Goal: Task Accomplishment & Management: Complete application form

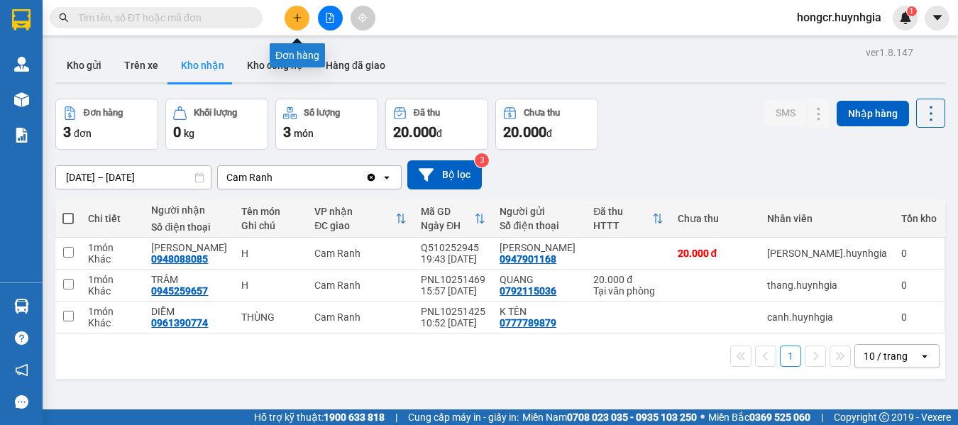
click at [297, 16] on icon "plus" at bounding box center [297, 17] width 1 height 8
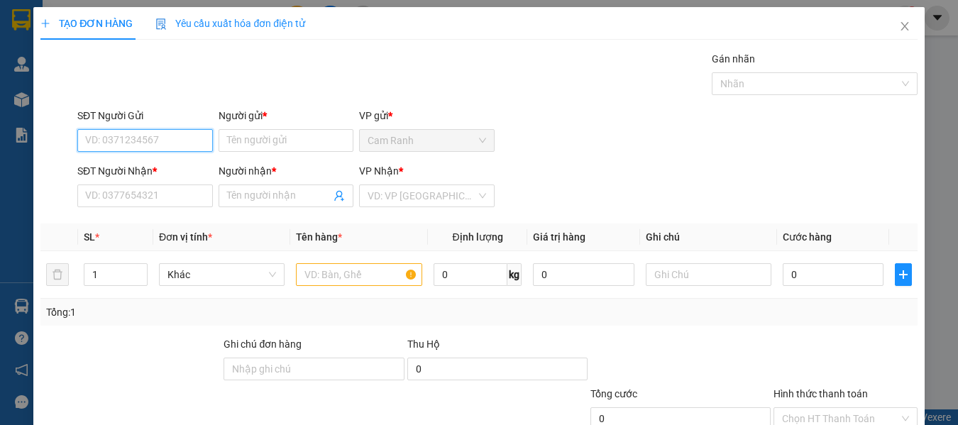
click at [165, 134] on input "SĐT Người Gửi" at bounding box center [145, 140] width 136 height 23
type input "0973098093"
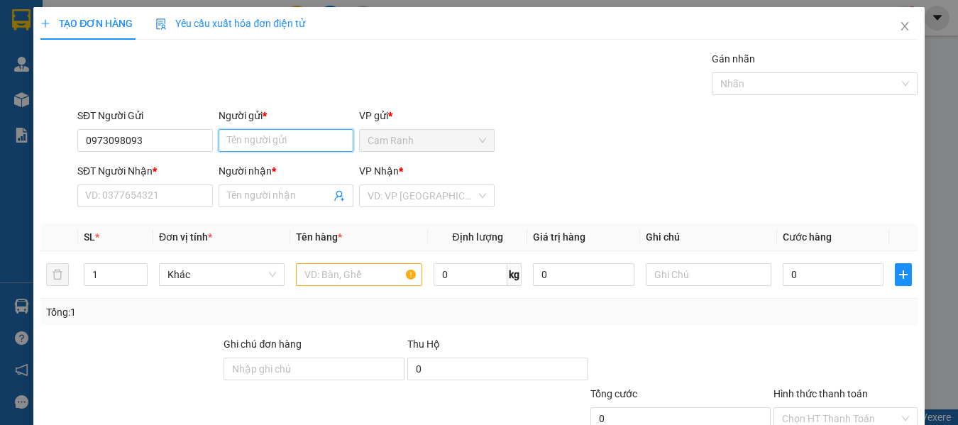
click at [279, 139] on input "Người gửi *" at bounding box center [287, 140] width 136 height 23
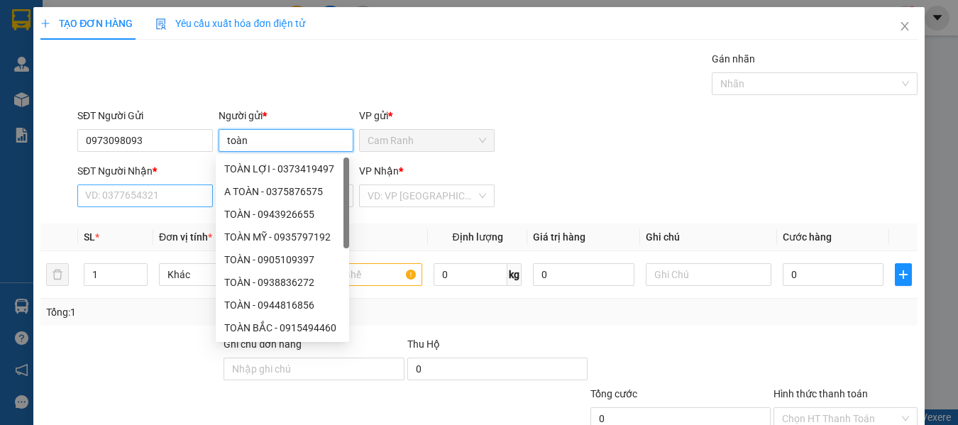
type input "toàn"
click at [116, 197] on input "SĐT Người Nhận *" at bounding box center [145, 196] width 136 height 23
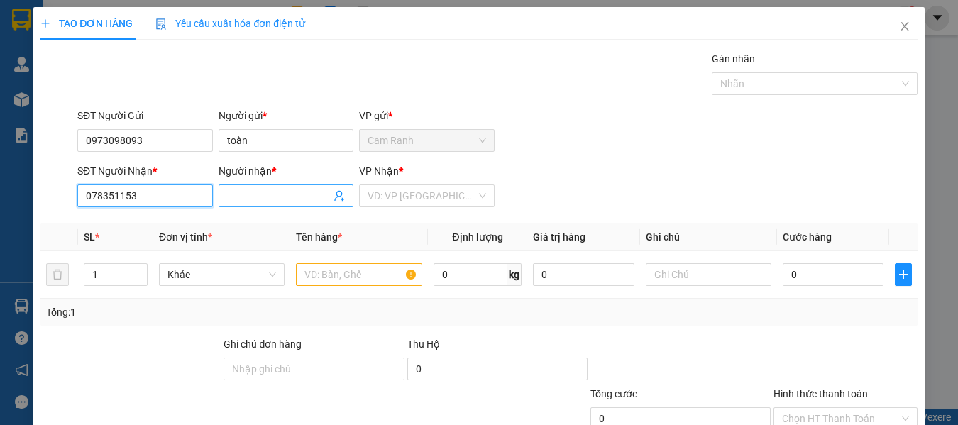
type input "078351153"
click at [257, 198] on input "Người nhận *" at bounding box center [279, 196] width 104 height 16
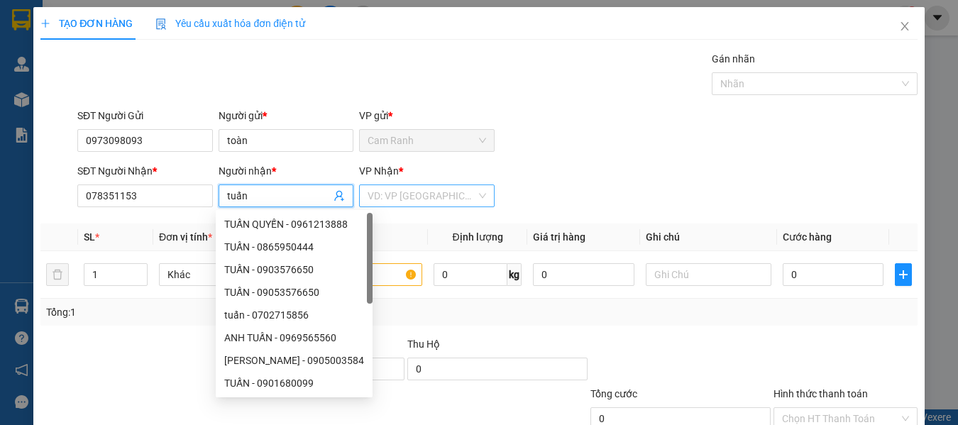
type input "tuấn"
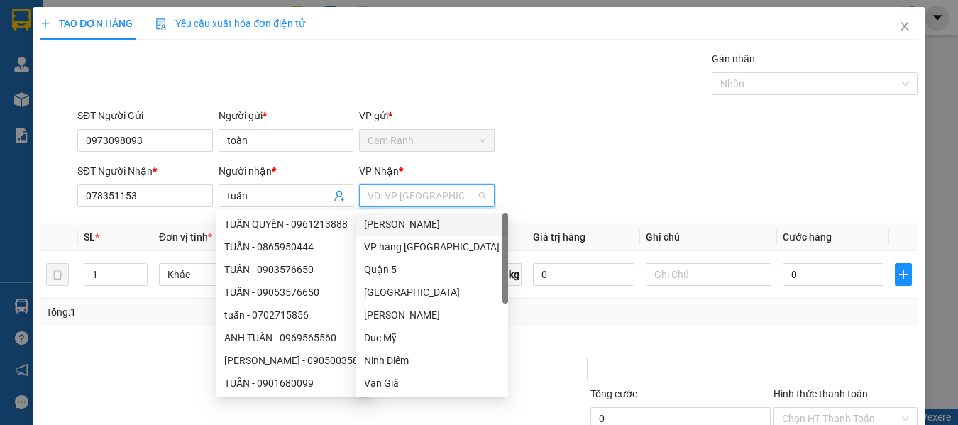
click at [384, 192] on input "search" at bounding box center [422, 195] width 109 height 21
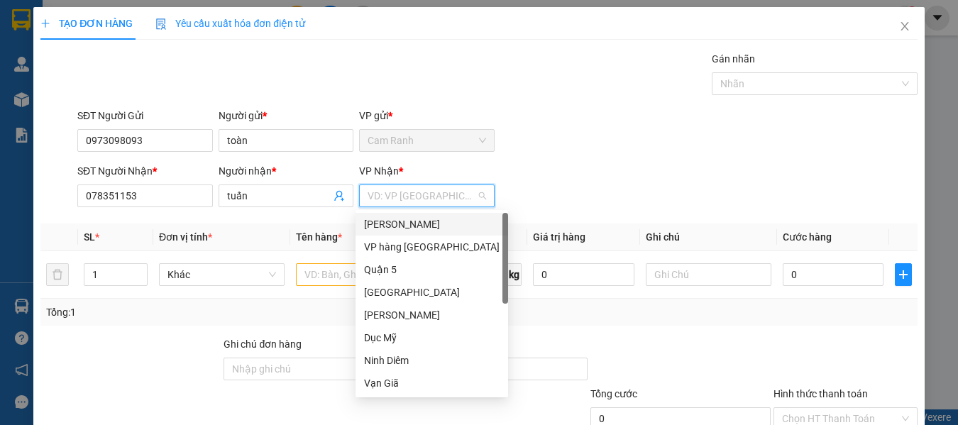
click at [387, 227] on div "[PERSON_NAME]" at bounding box center [432, 225] width 136 height 16
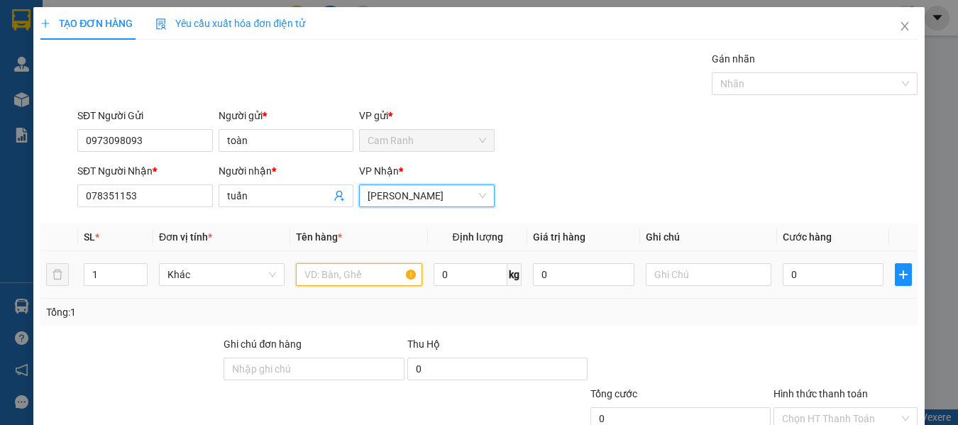
click at [336, 277] on input "text" at bounding box center [359, 274] width 126 height 23
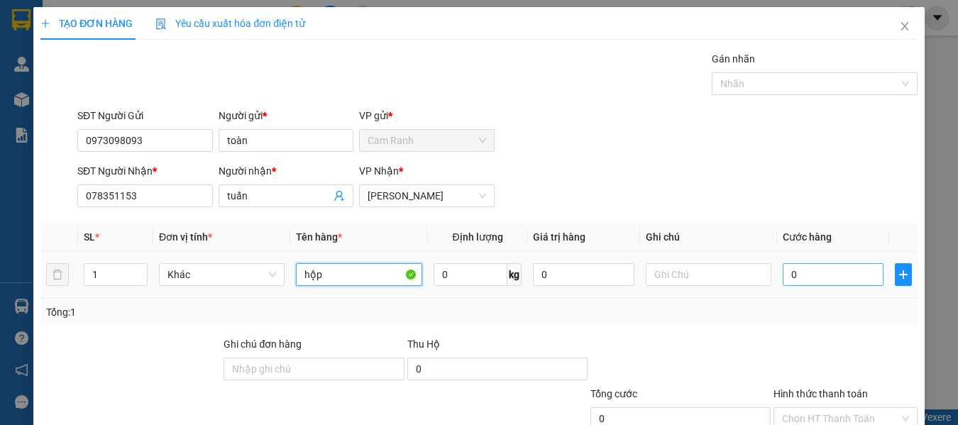
type input "hộp"
click at [803, 278] on input "0" at bounding box center [833, 274] width 101 height 23
type input "3"
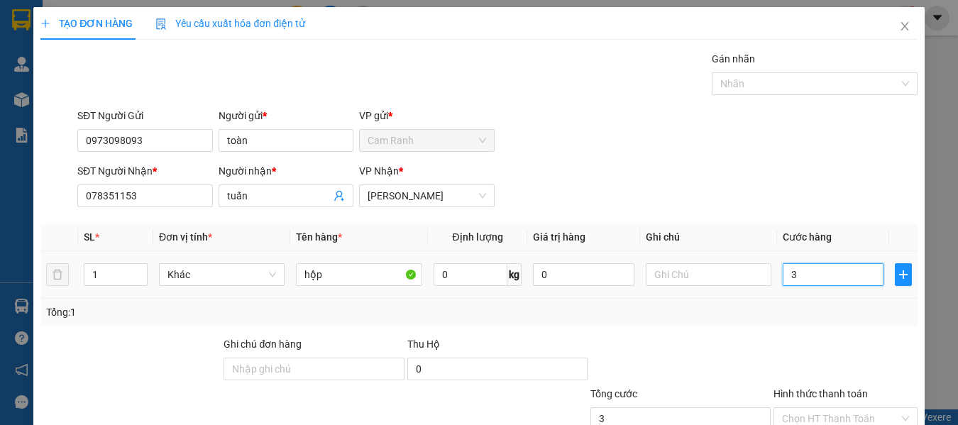
type input "30"
type input "300"
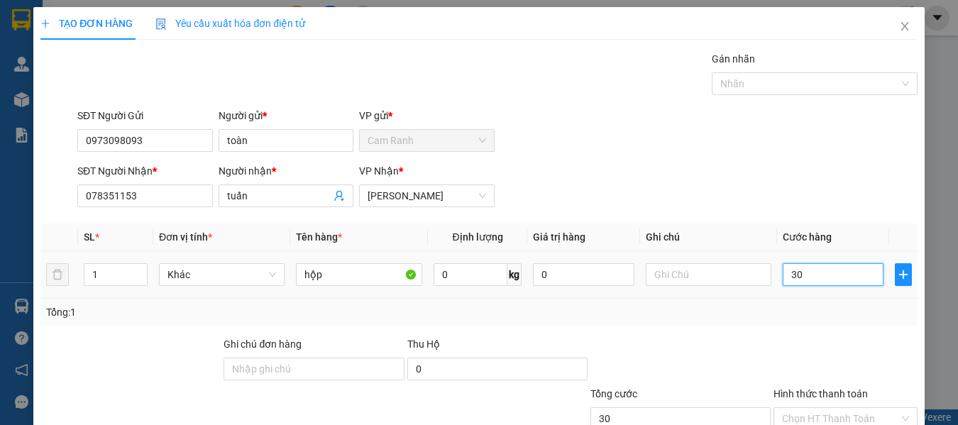
type input "300"
type input "3.000"
type input "30.000"
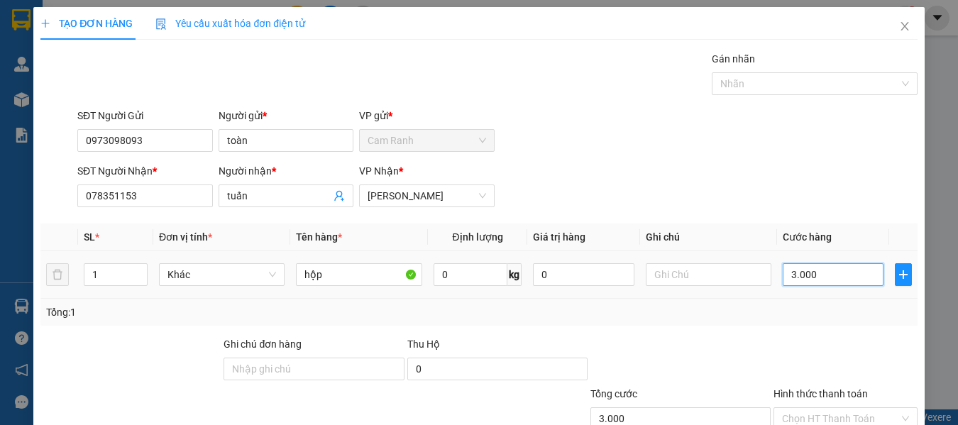
type input "30.000"
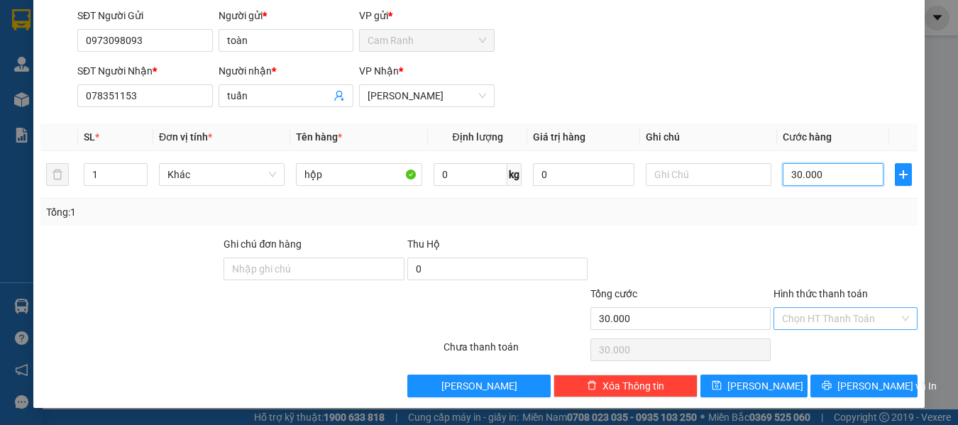
type input "30.000"
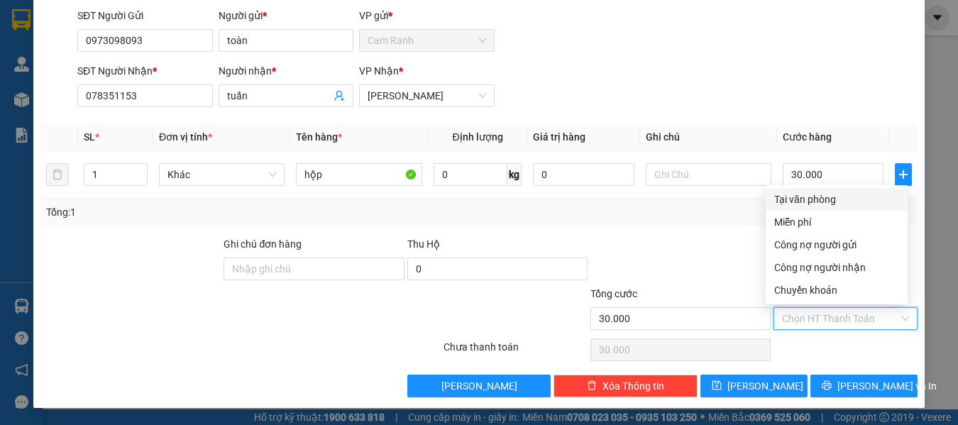
click at [797, 321] on input "Hình thức thanh toán" at bounding box center [840, 318] width 117 height 21
click at [802, 192] on div "Tại văn phòng" at bounding box center [836, 200] width 125 height 16
type input "0"
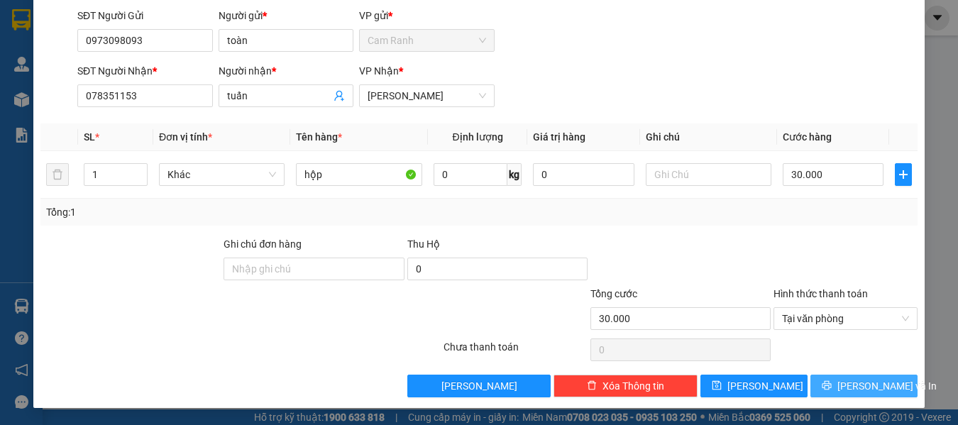
click at [855, 390] on span "[PERSON_NAME] và In" at bounding box center [887, 386] width 99 height 16
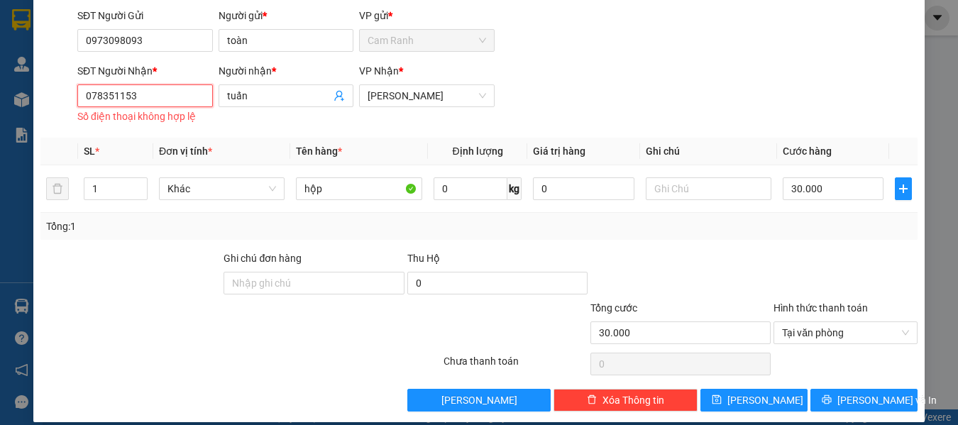
click at [170, 105] on input "078351153" at bounding box center [145, 95] width 136 height 23
click at [111, 98] on input "078351153" at bounding box center [145, 95] width 136 height 23
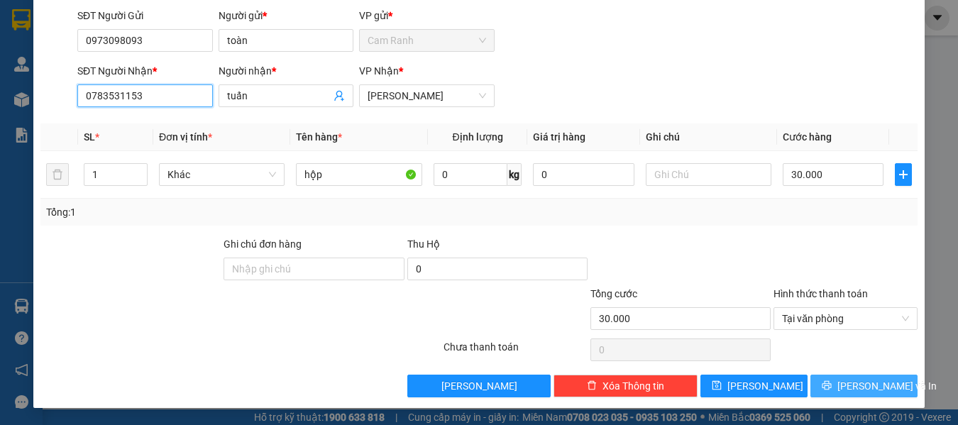
type input "0783531153"
click at [880, 392] on span "[PERSON_NAME] và In" at bounding box center [887, 386] width 99 height 16
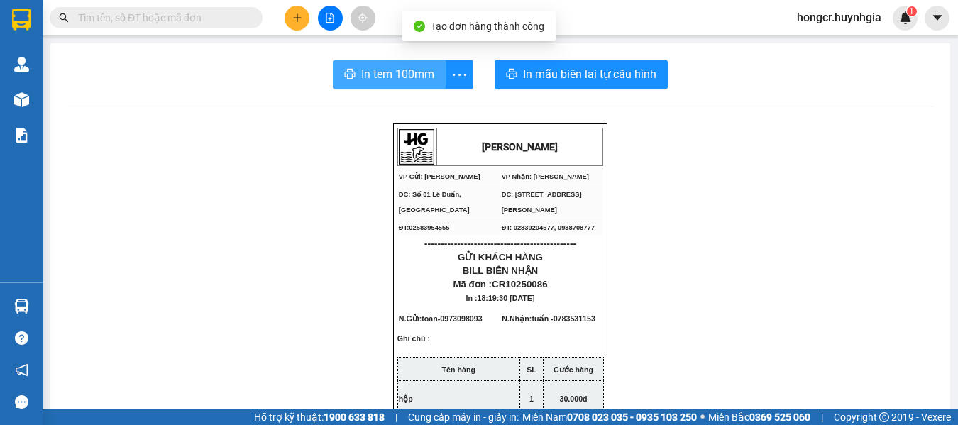
click at [410, 82] on span "In tem 100mm" at bounding box center [397, 74] width 73 height 18
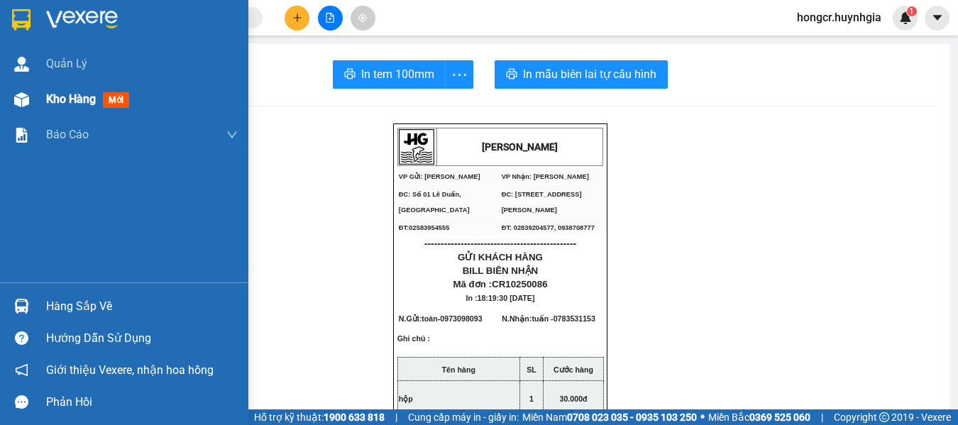
click at [72, 97] on span "Kho hàng" at bounding box center [71, 98] width 50 height 13
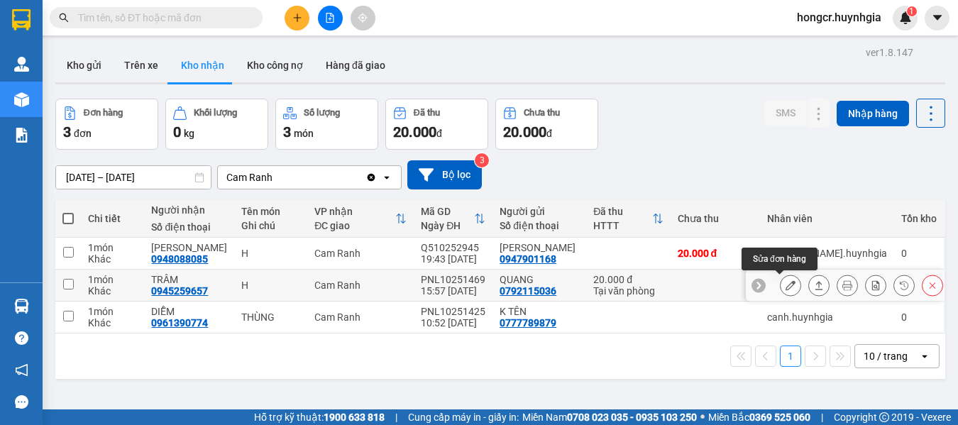
click at [786, 285] on button at bounding box center [791, 285] width 20 height 25
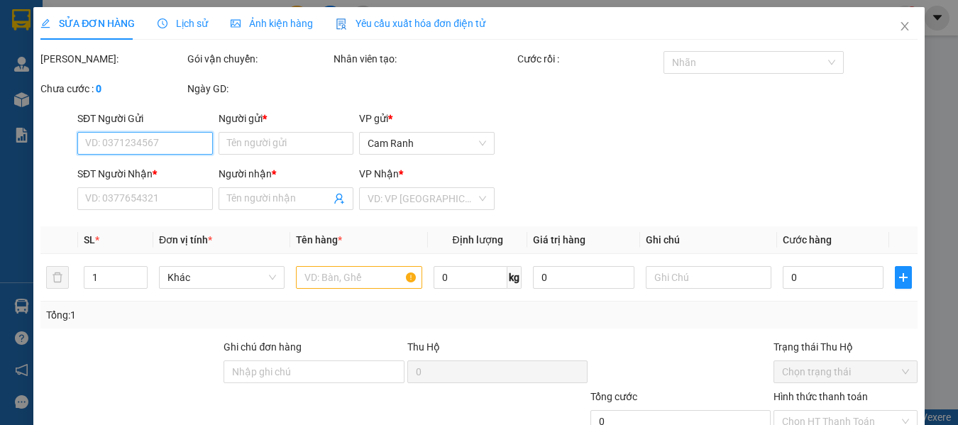
type input "0792115036"
type input "QUANG"
type input "0945259657"
type input "TRÂM"
type input "20.000"
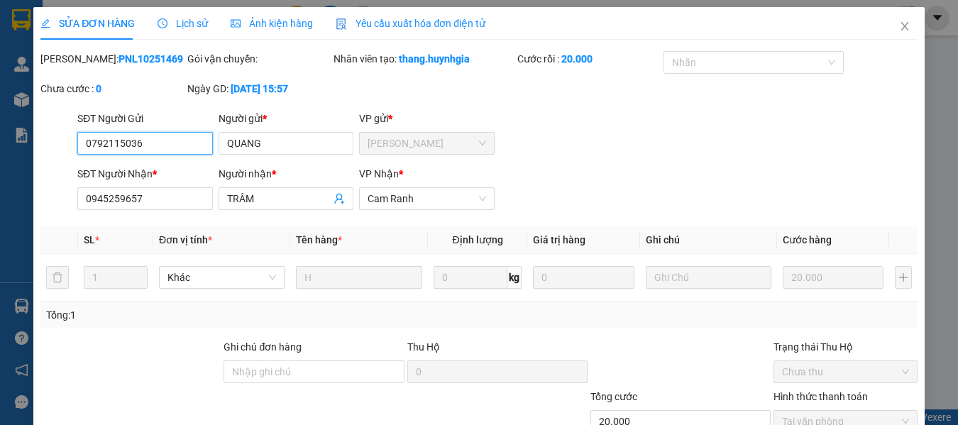
scroll to position [103, 0]
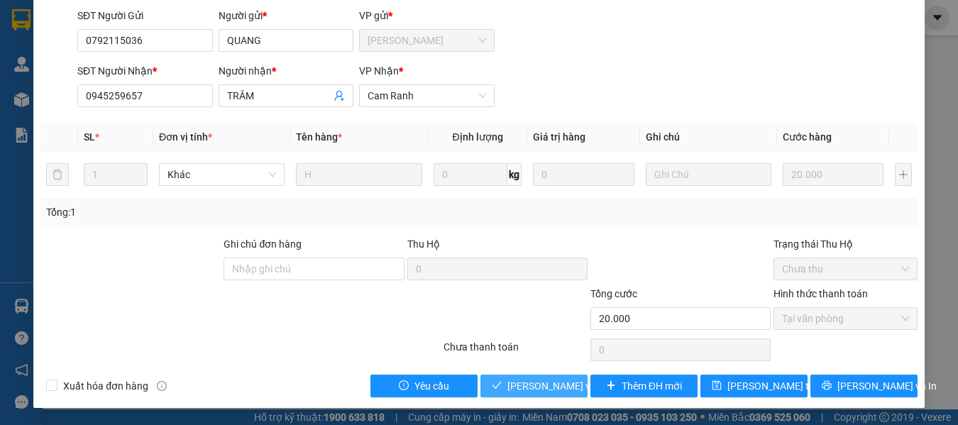
click at [526, 394] on span "[PERSON_NAME] và Giao hàng" at bounding box center [576, 386] width 136 height 16
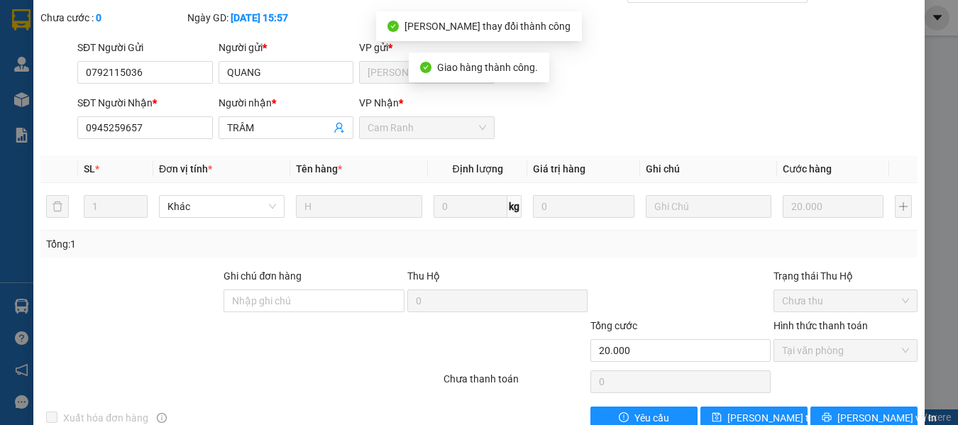
scroll to position [0, 0]
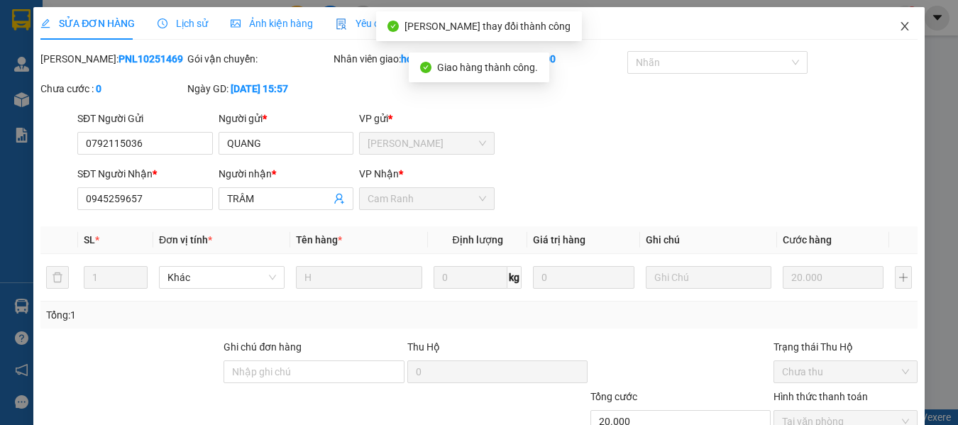
click at [899, 28] on icon "close" at bounding box center [904, 26] width 11 height 11
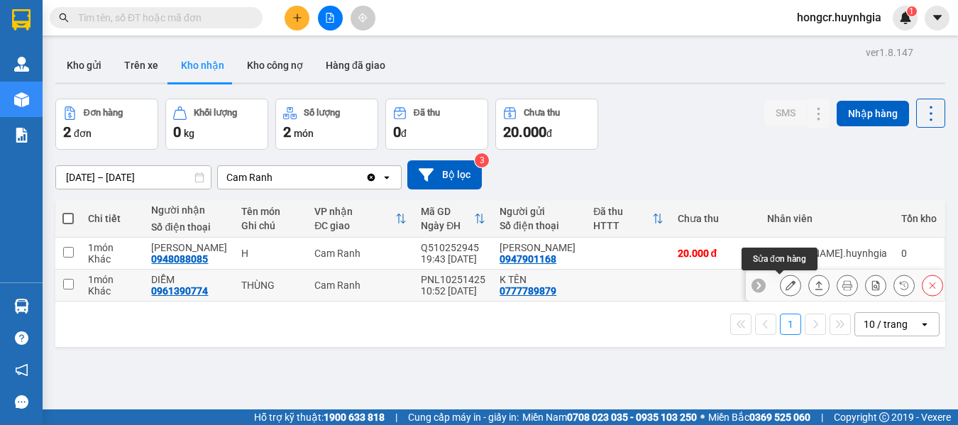
click at [786, 286] on icon at bounding box center [791, 285] width 10 height 10
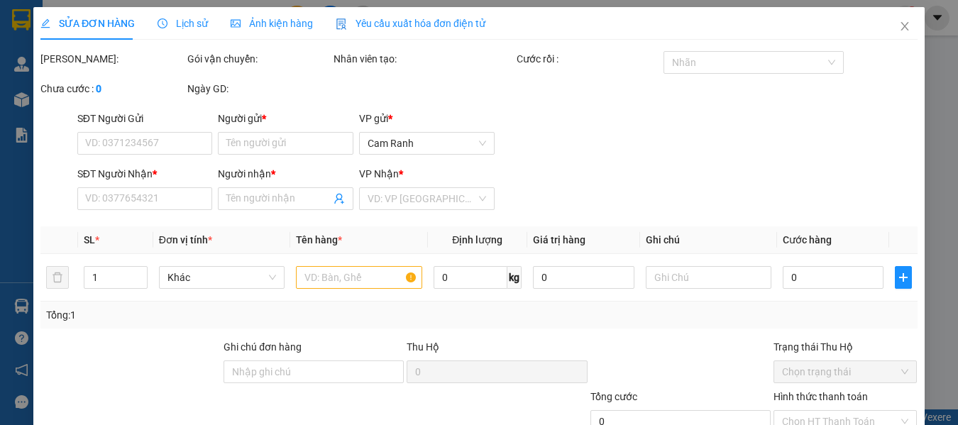
type input "0777789879"
type input "K TÊN"
type input "0961390774"
type input "DIỄM"
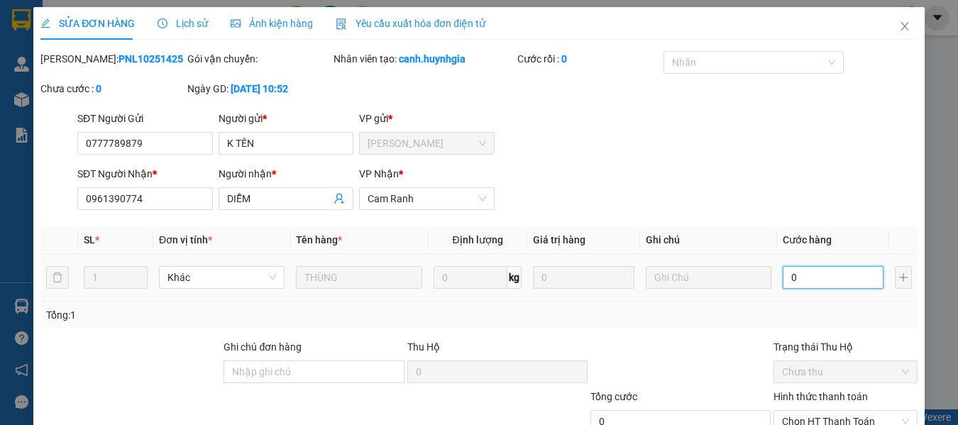
click at [796, 289] on input "0" at bounding box center [833, 277] width 101 height 23
type input "4"
type input "40"
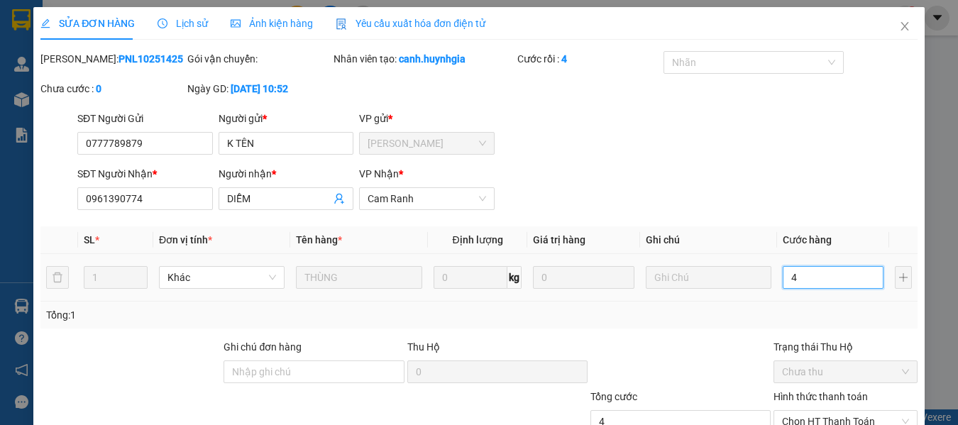
type input "40"
type input "400"
type input "4.000"
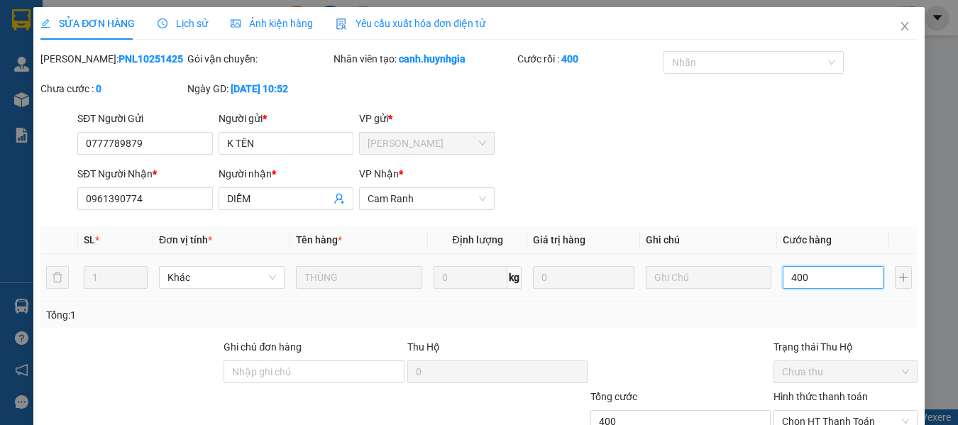
type input "4.000"
type input "40.000"
type input "400.000"
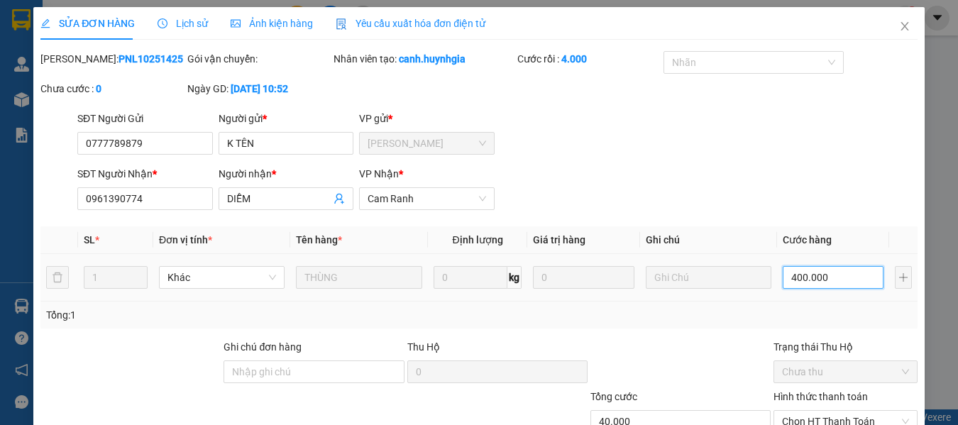
type input "400.000"
type input "40.000"
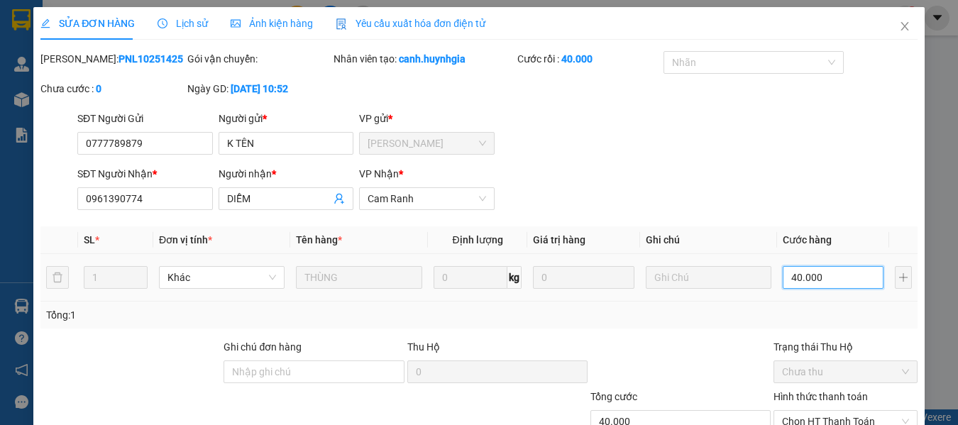
scroll to position [119, 0]
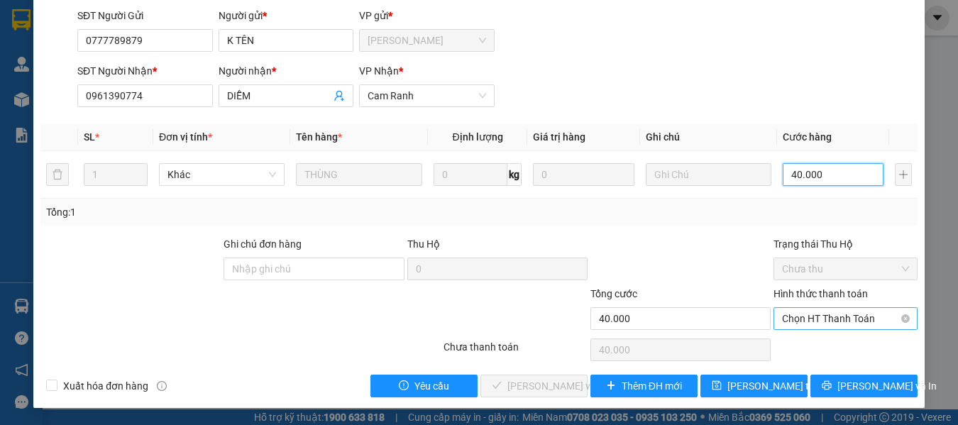
click at [815, 311] on span "Chọn HT Thanh Toán" at bounding box center [845, 318] width 127 height 21
type input "40.000"
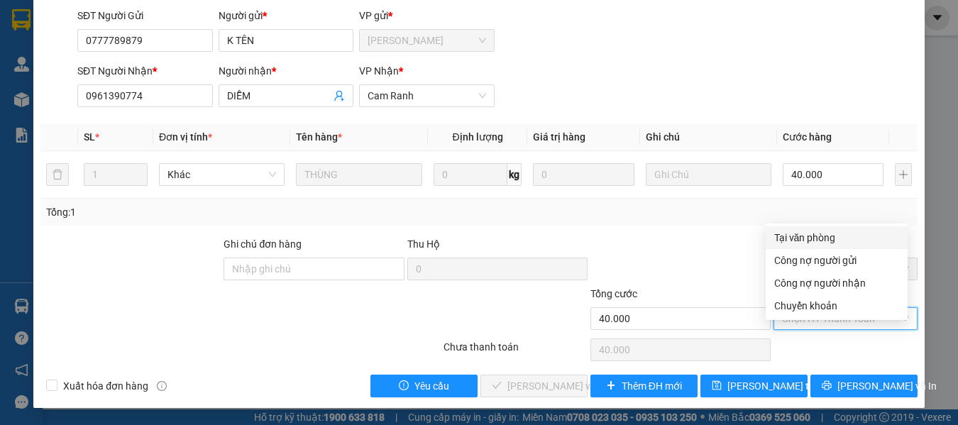
click at [816, 230] on div "Tại văn phòng" at bounding box center [836, 238] width 125 height 16
type input "0"
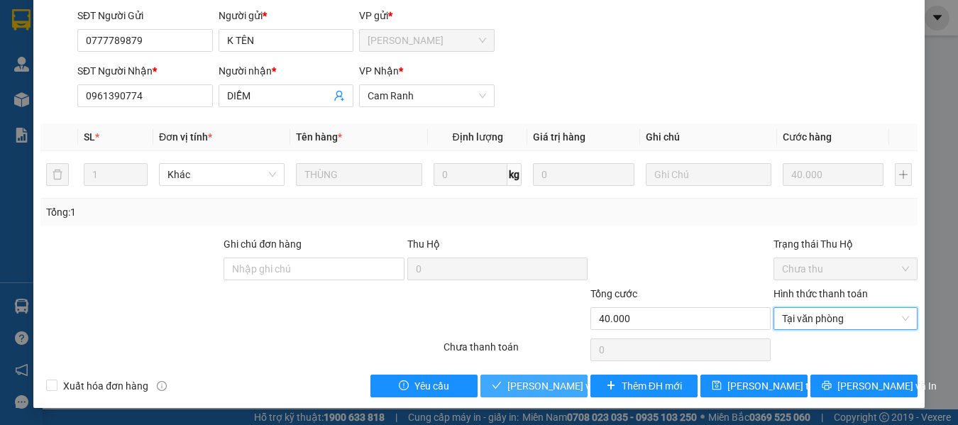
click at [537, 384] on span "[PERSON_NAME] và Giao hàng" at bounding box center [576, 386] width 136 height 16
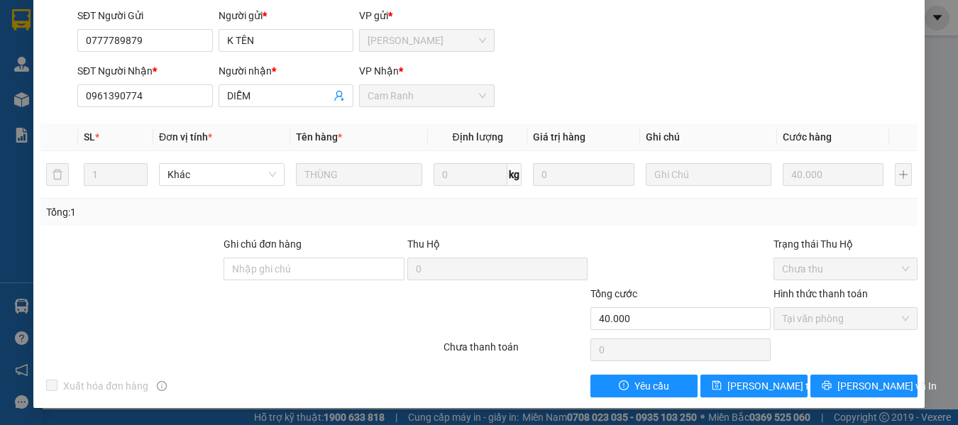
scroll to position [0, 0]
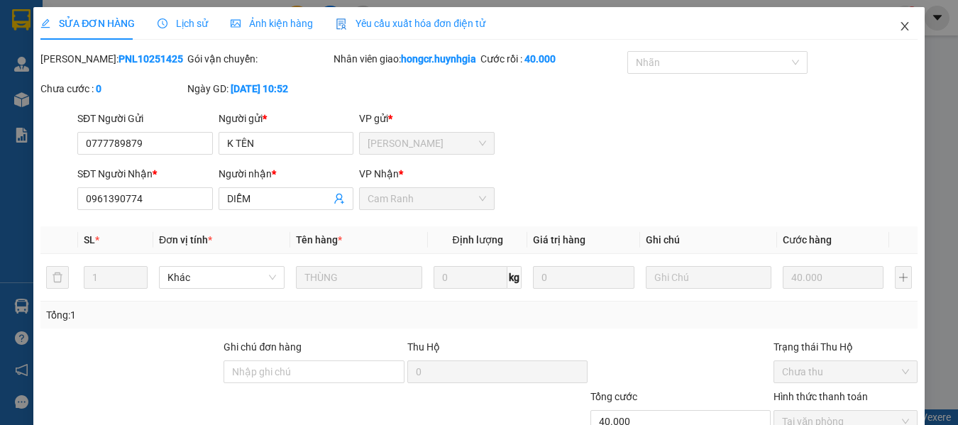
click at [899, 28] on icon "close" at bounding box center [904, 26] width 11 height 11
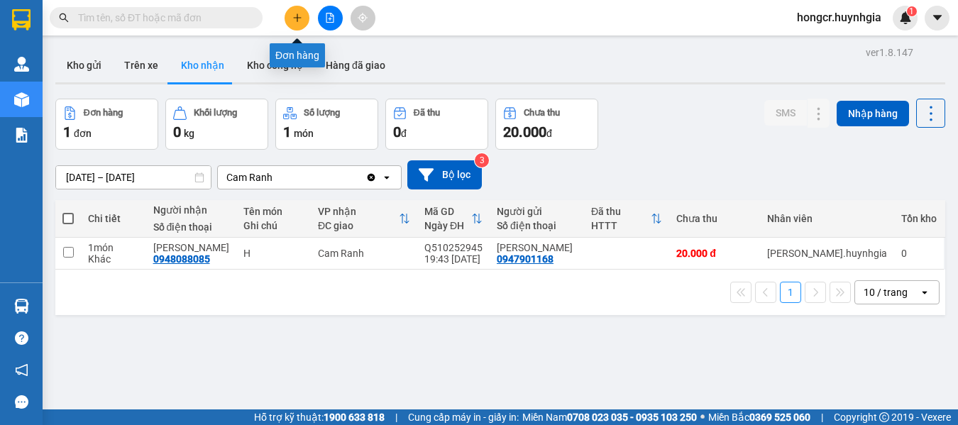
click at [295, 17] on icon "plus" at bounding box center [297, 18] width 10 height 10
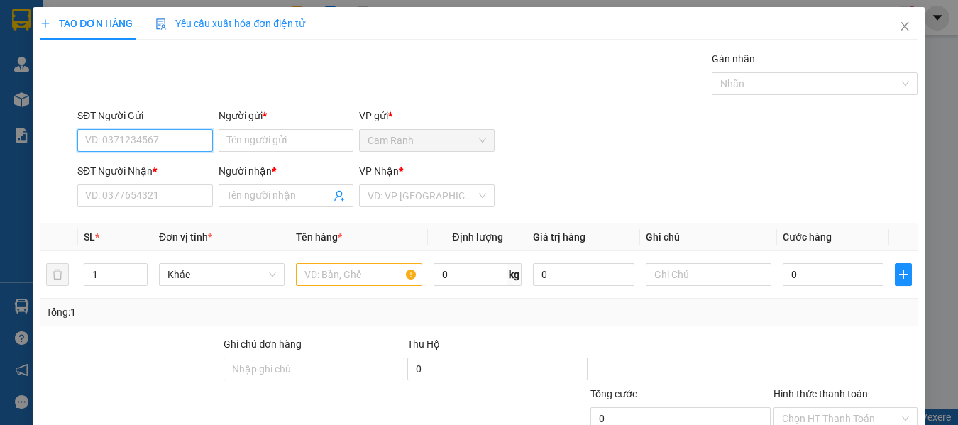
click at [168, 148] on input "SĐT Người Gửi" at bounding box center [145, 140] width 136 height 23
click at [185, 144] on input "SĐT Người Gửi" at bounding box center [145, 140] width 136 height 23
type input "0914513572"
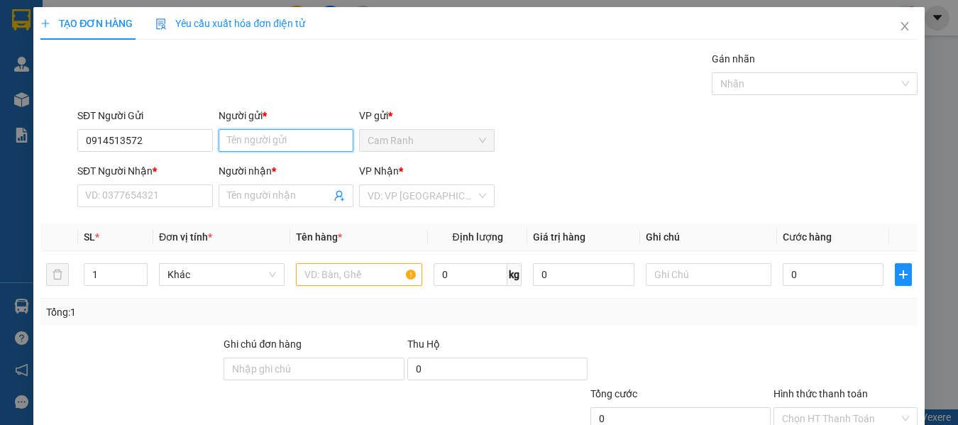
click at [226, 146] on input "Người gửi *" at bounding box center [287, 140] width 136 height 23
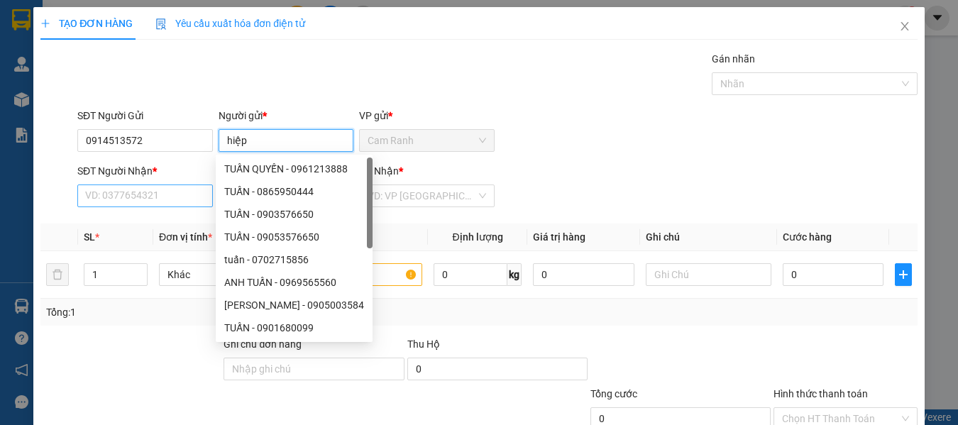
type input "hiệp"
click at [178, 206] on input "SĐT Người Nhận *" at bounding box center [145, 196] width 136 height 23
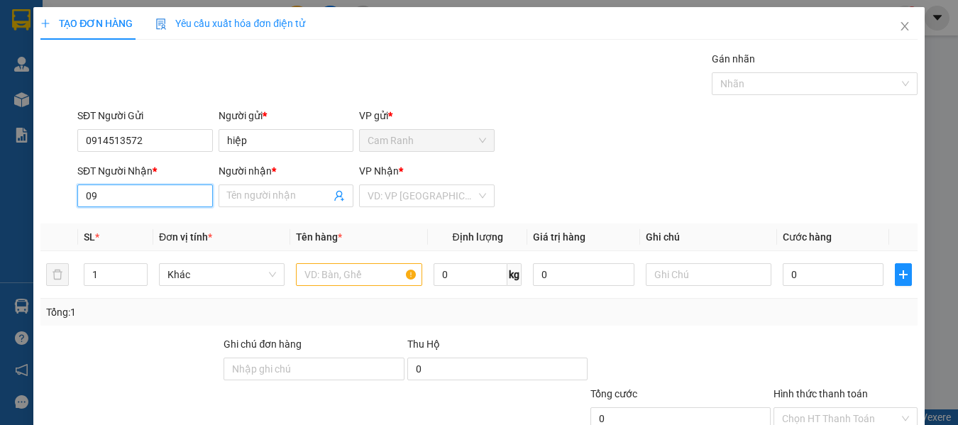
type input "0"
type input "0966679169"
click at [258, 199] on input "Người nhận *" at bounding box center [279, 196] width 104 height 16
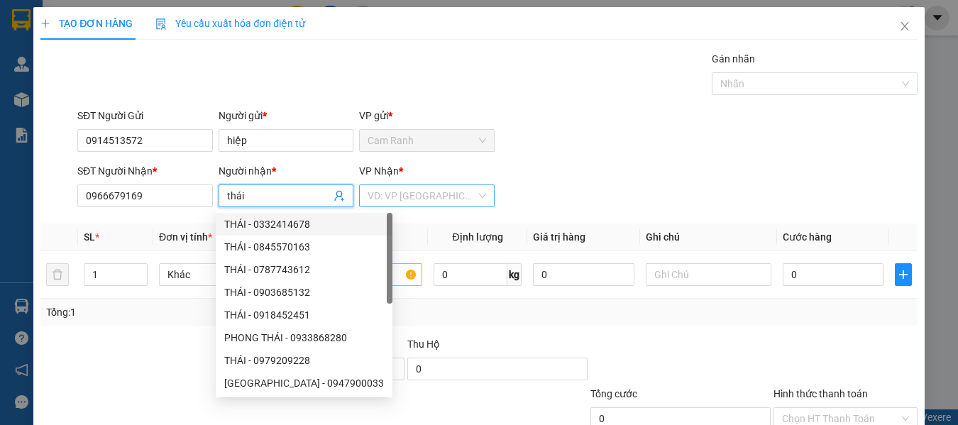
type input "thái"
click at [444, 192] on input "search" at bounding box center [422, 195] width 109 height 21
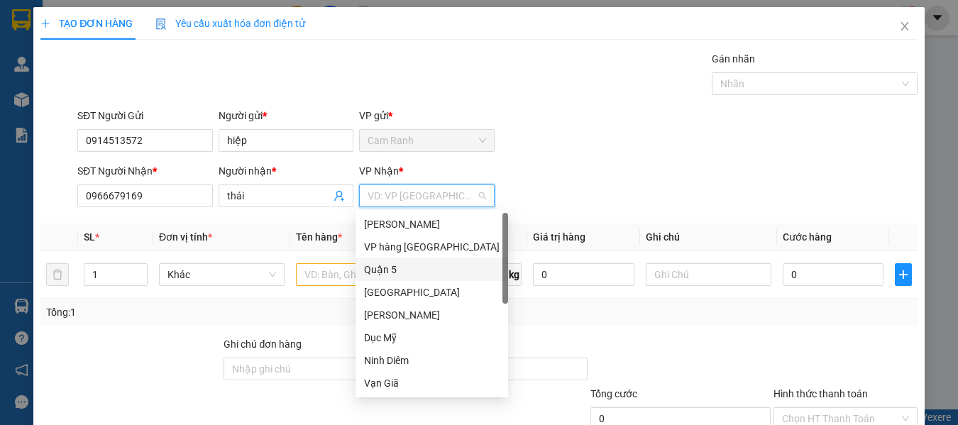
click at [405, 265] on div "Quận 5" at bounding box center [432, 270] width 136 height 16
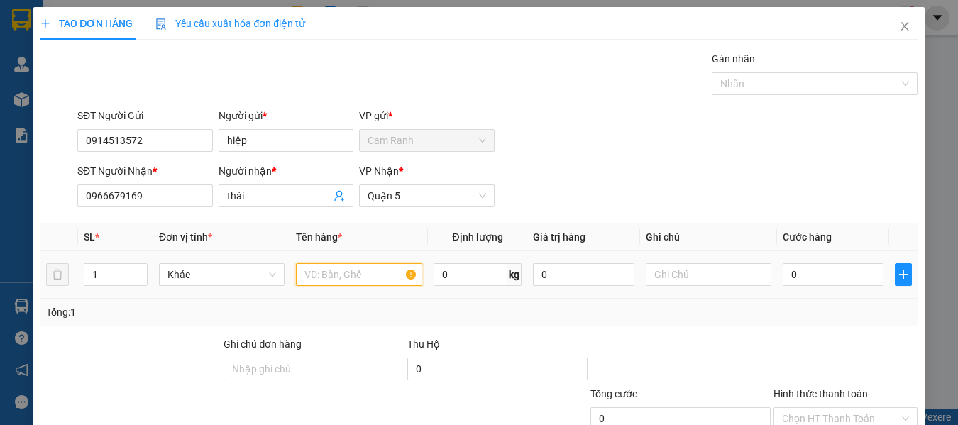
click at [351, 275] on input "text" at bounding box center [359, 274] width 126 height 23
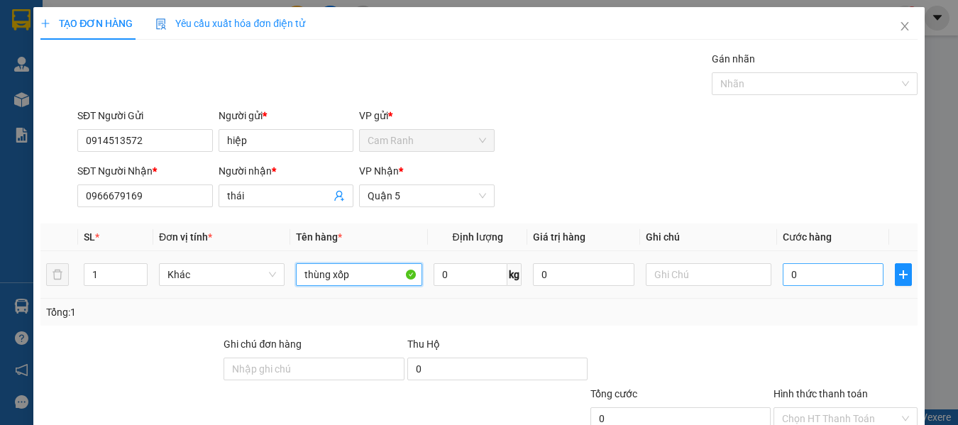
type input "thùng xốp"
click at [847, 279] on input "0" at bounding box center [833, 274] width 101 height 23
type input "4"
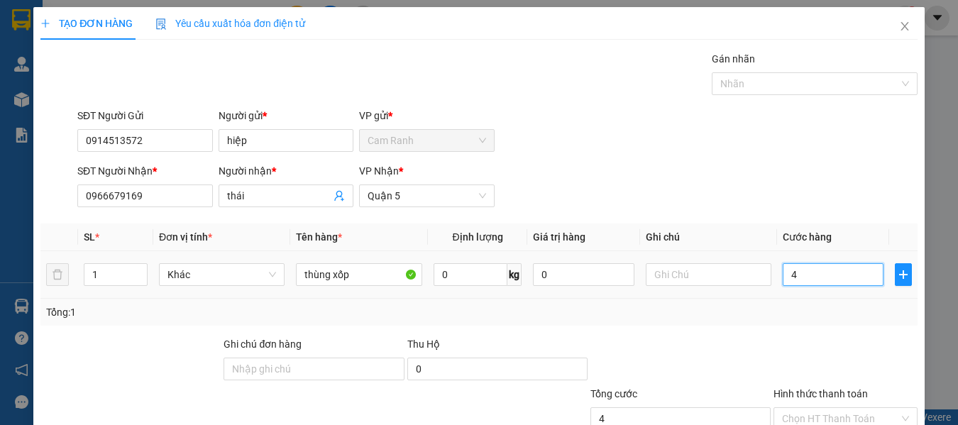
type input "40"
type input "400"
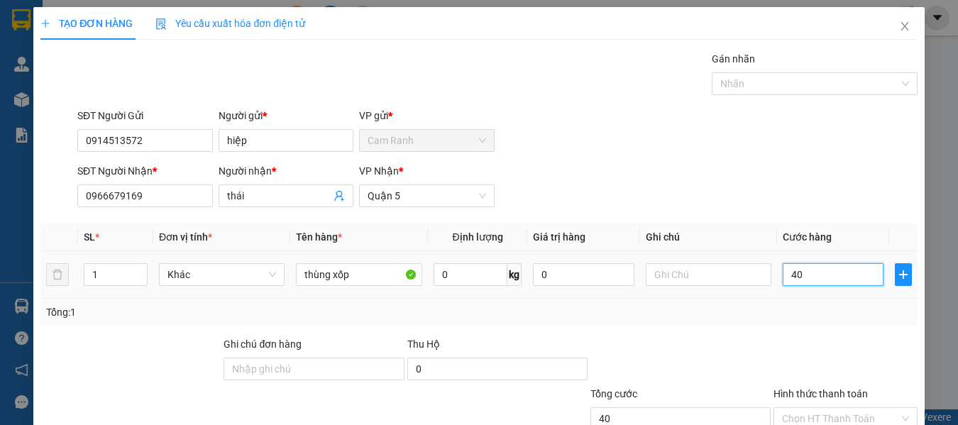
type input "400"
type input "4.000"
type input "40.000"
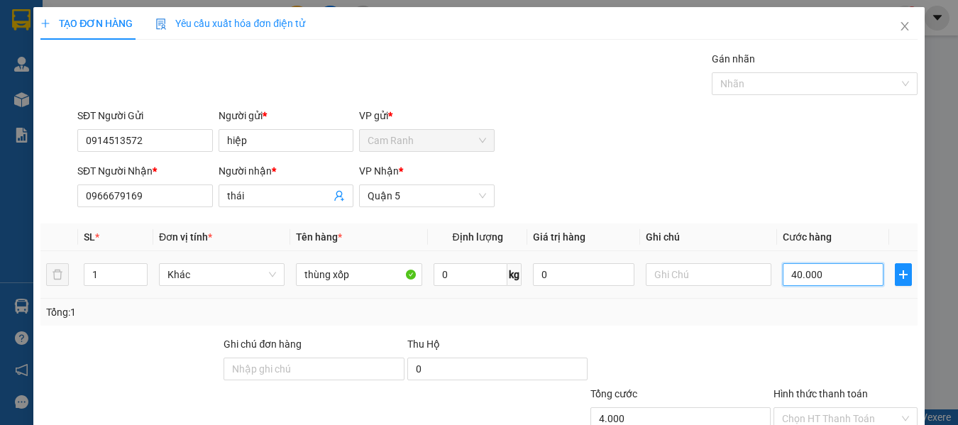
type input "40.000"
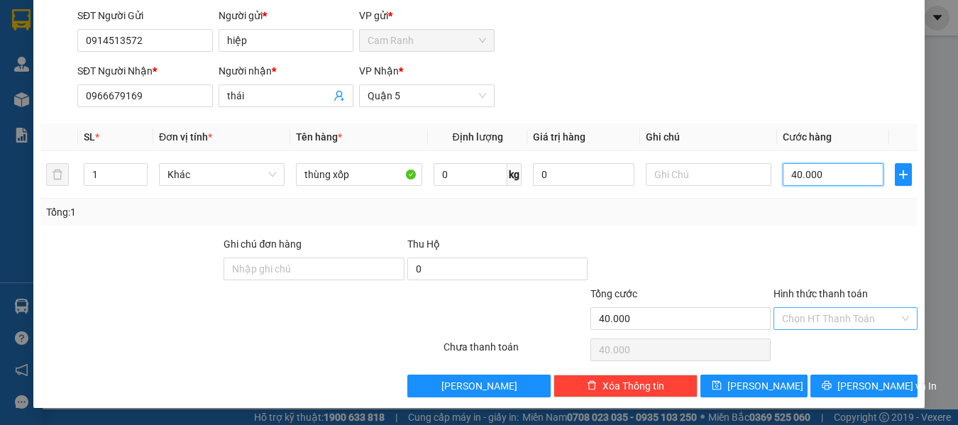
type input "40.000"
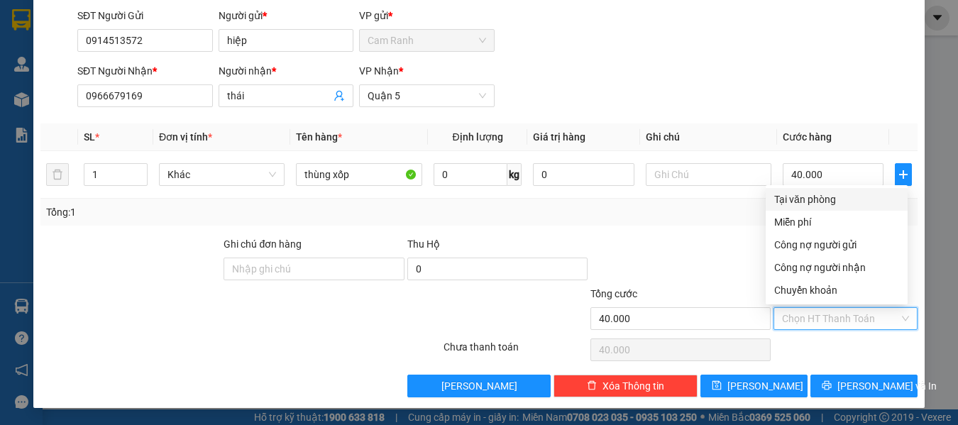
click at [816, 314] on input "Hình thức thanh toán" at bounding box center [840, 318] width 117 height 21
click at [815, 199] on div "Tại văn phòng" at bounding box center [836, 200] width 125 height 16
type input "0"
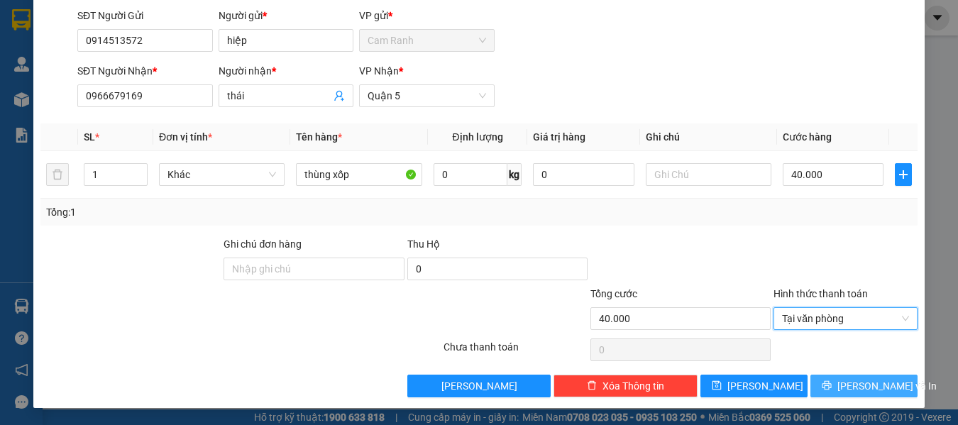
click at [858, 387] on span "[PERSON_NAME] và In" at bounding box center [887, 386] width 99 height 16
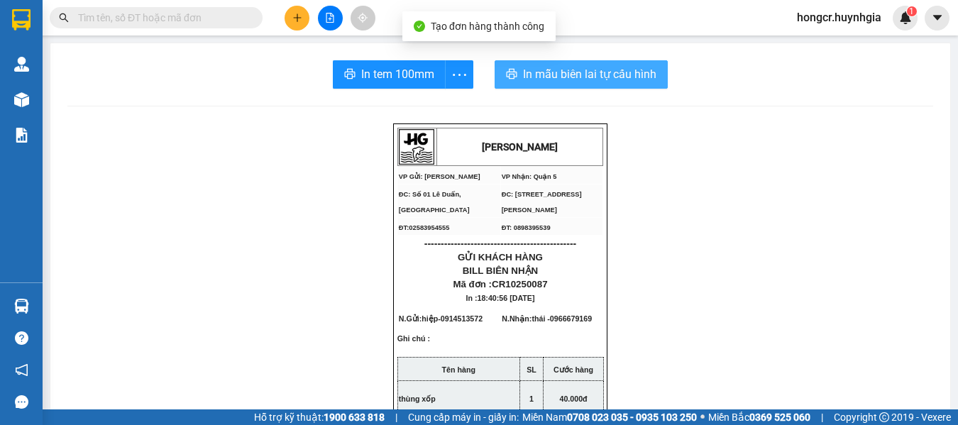
click at [564, 78] on span "In mẫu biên lai tự cấu hình" at bounding box center [589, 74] width 133 height 18
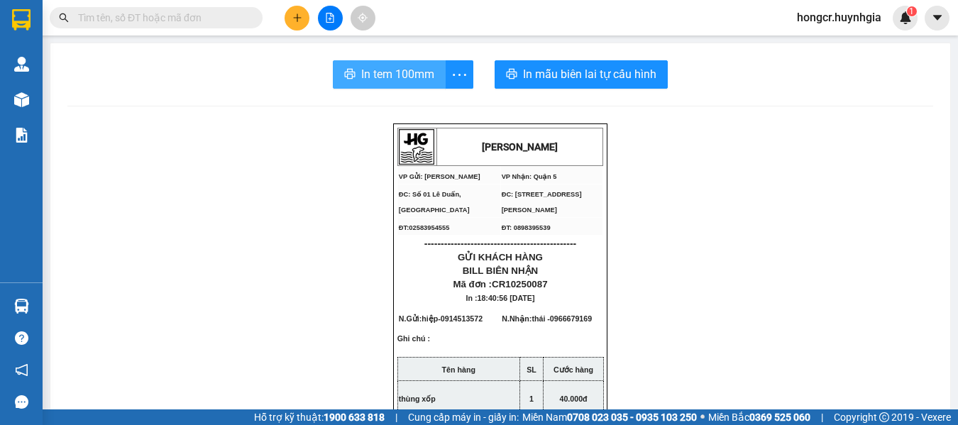
click at [404, 70] on span "In tem 100mm" at bounding box center [397, 74] width 73 height 18
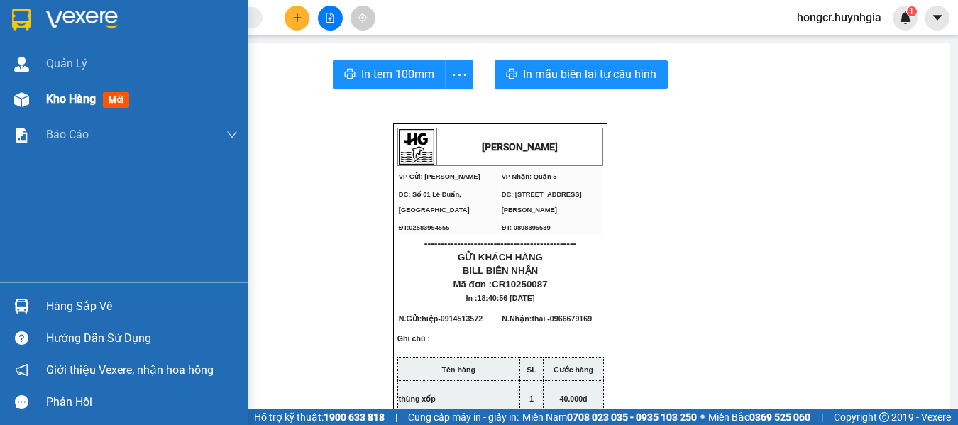
click at [45, 102] on div "Kho hàng mới" at bounding box center [124, 99] width 248 height 35
